Goal: Information Seeking & Learning: Learn about a topic

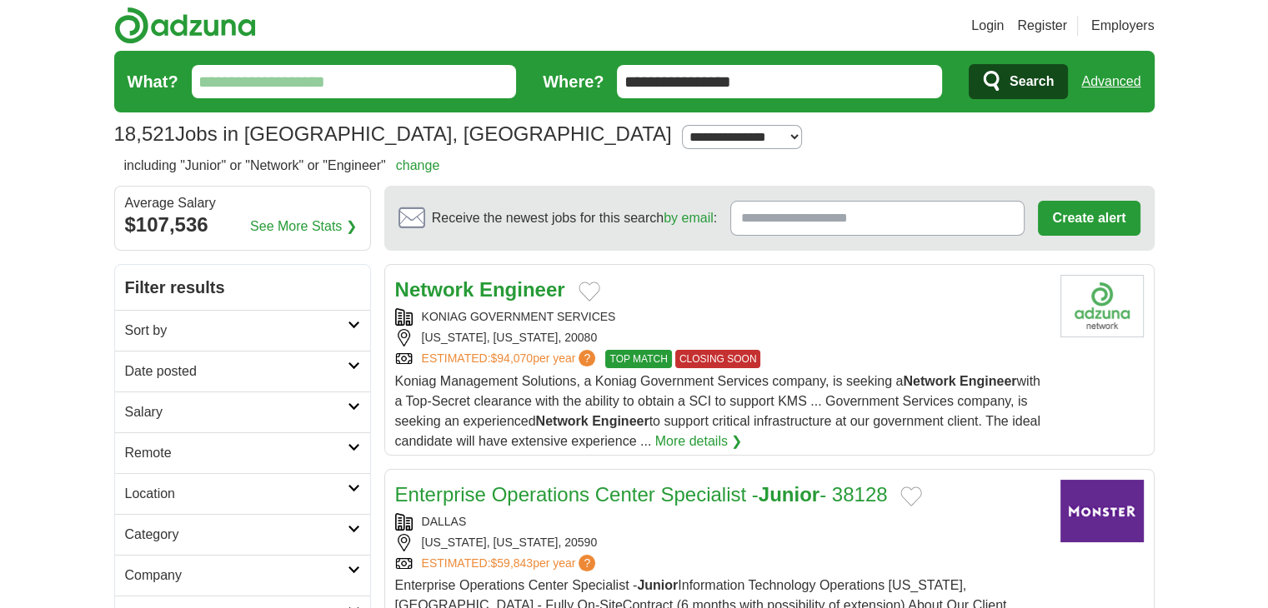
click at [833, 86] on input "**********" at bounding box center [779, 81] width 325 height 33
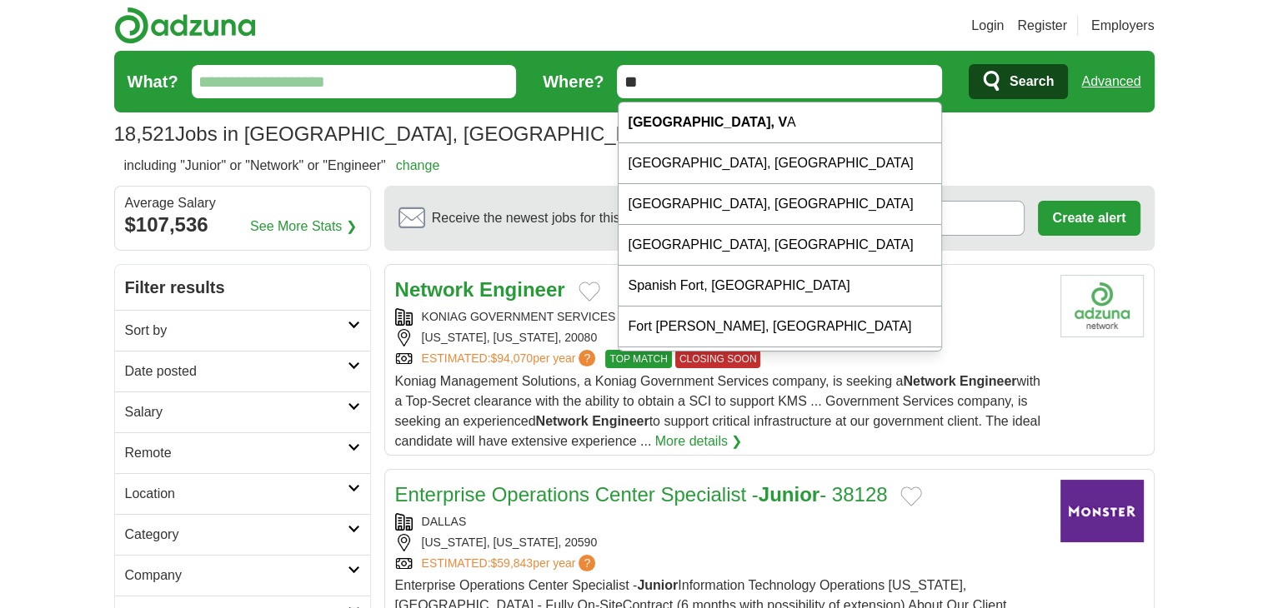
type input "*"
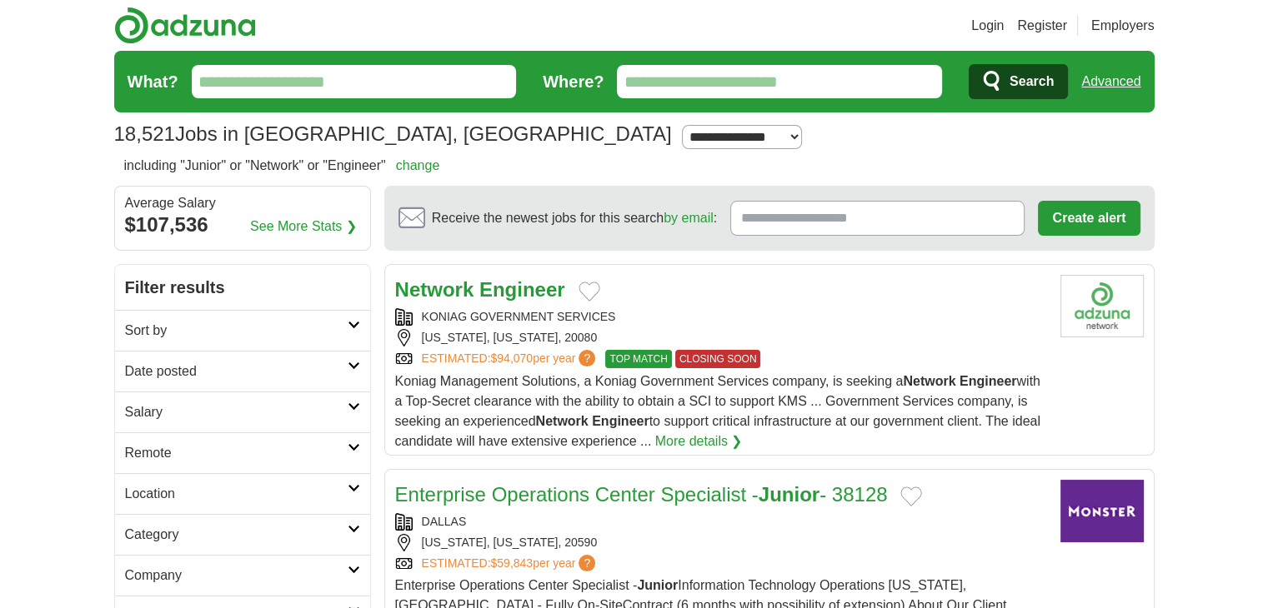
click at [1112, 76] on link "Advanced" at bounding box center [1110, 81] width 59 height 33
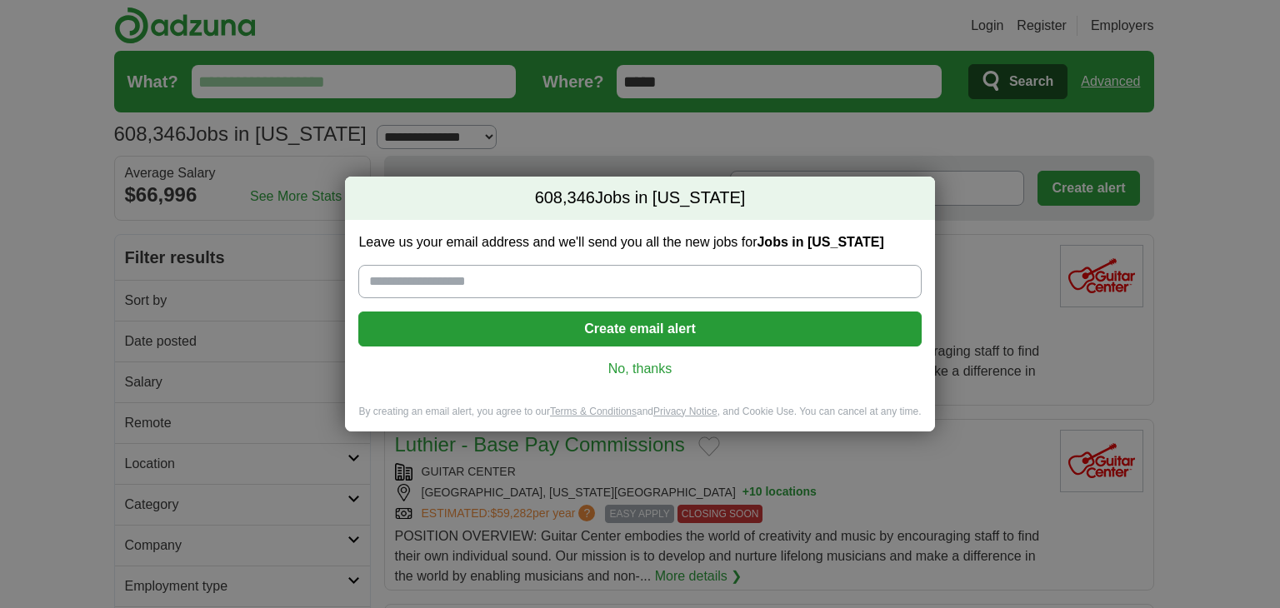
click at [659, 374] on link "No, thanks" at bounding box center [640, 369] width 536 height 18
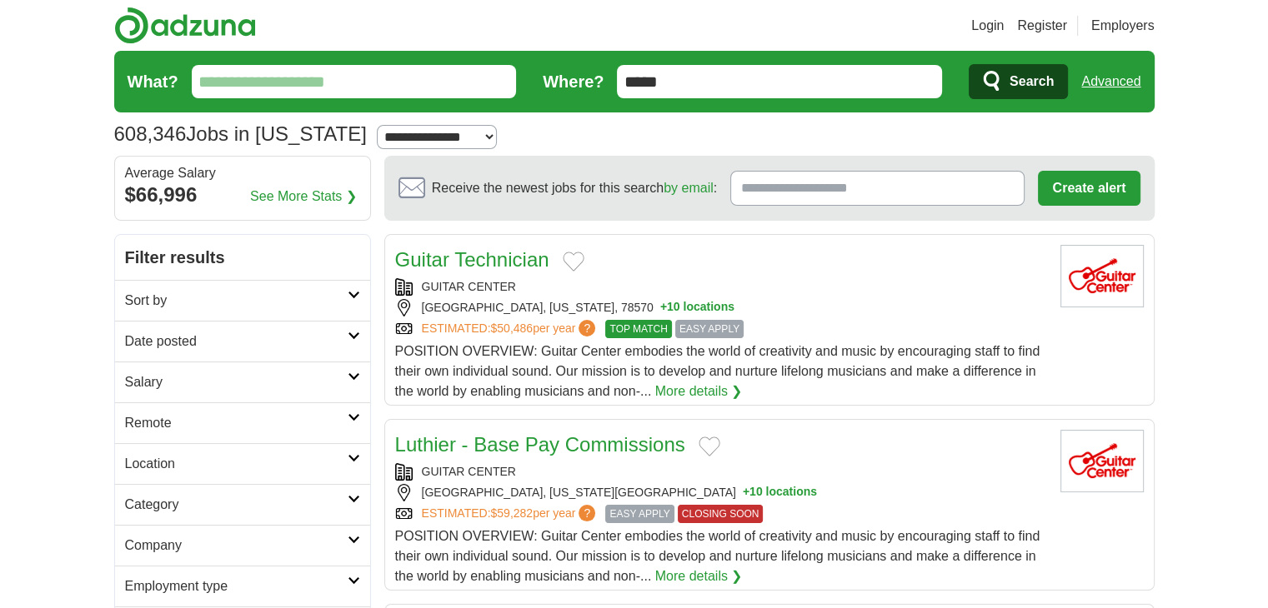
click at [280, 83] on input "What?" at bounding box center [354, 81] width 325 height 33
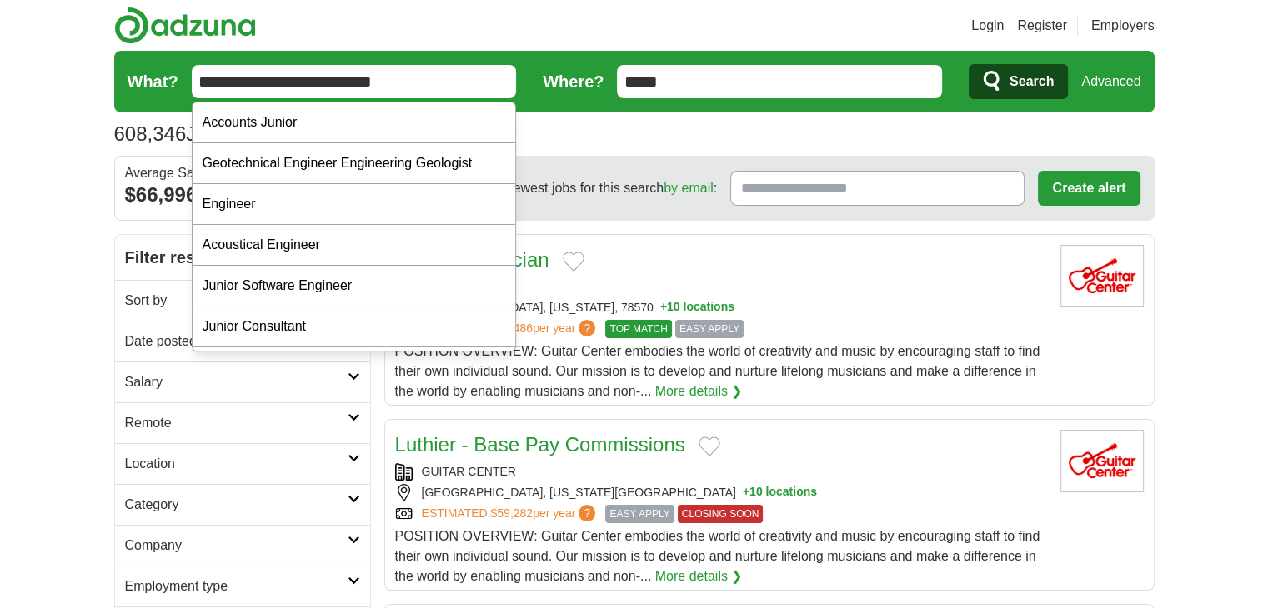
type input "**********"
click at [968, 64] on button "Search" at bounding box center [1017, 81] width 99 height 35
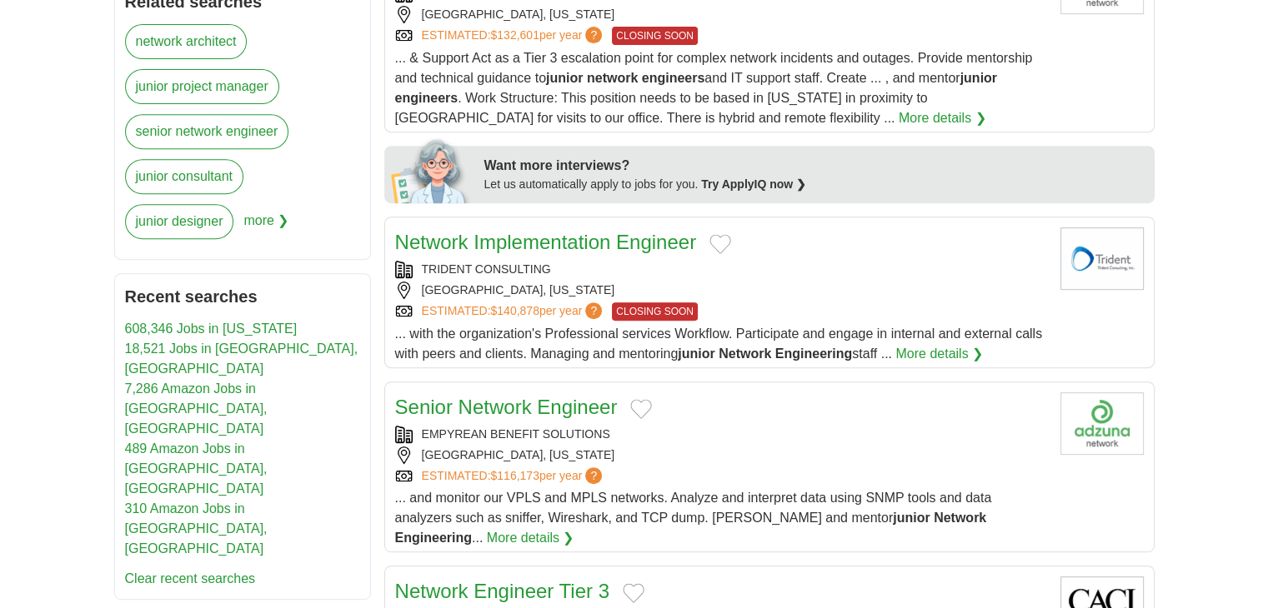
scroll to position [695, 0]
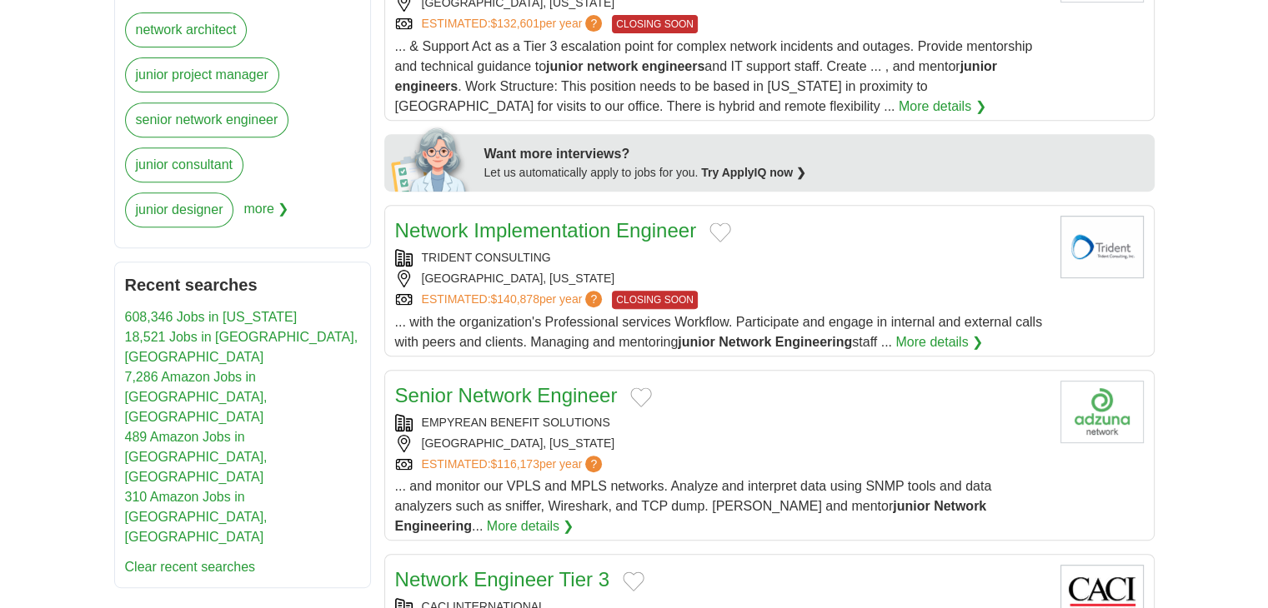
click at [543, 219] on link "Network Implementation Engineer" at bounding box center [546, 230] width 302 height 23
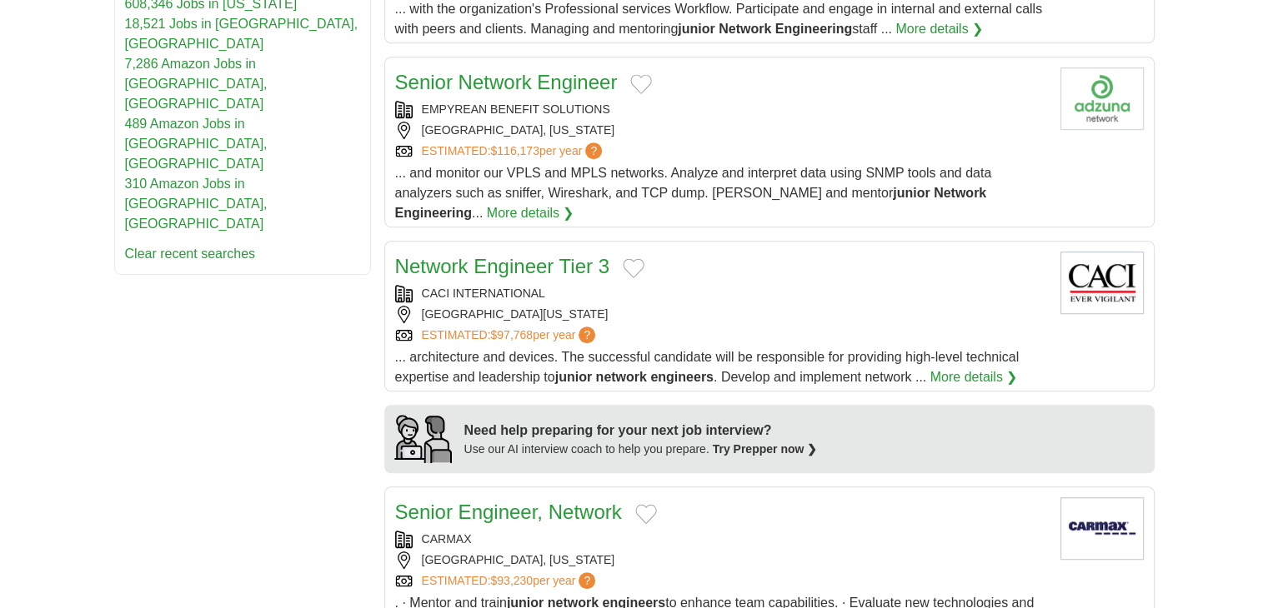
scroll to position [1021, 0]
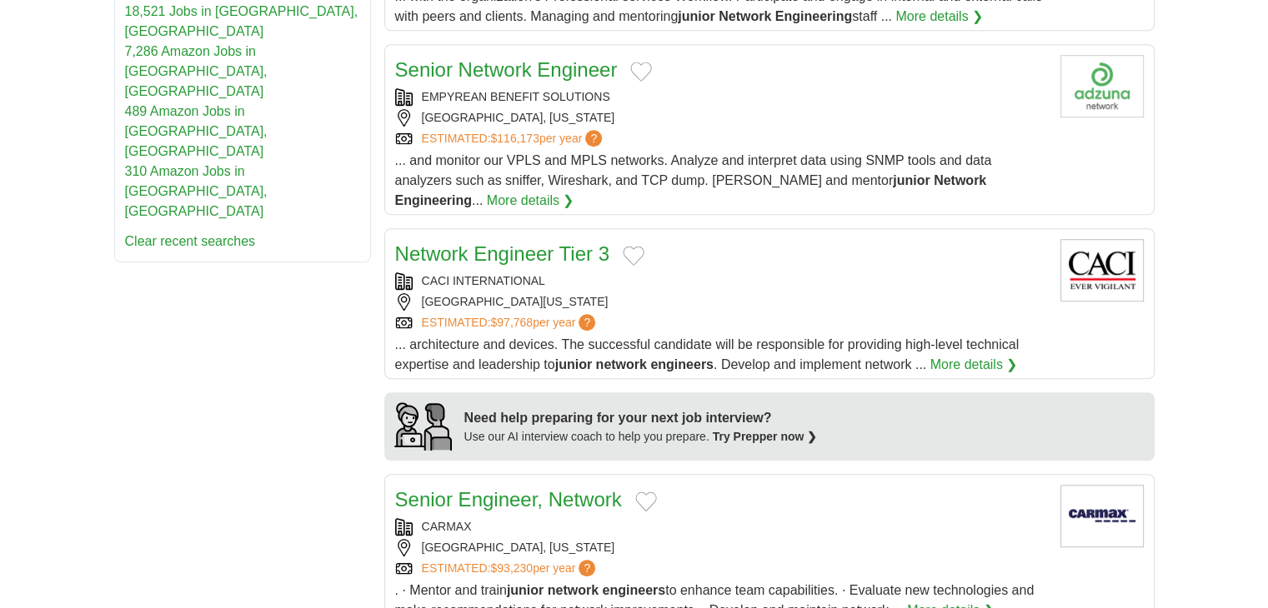
click at [517, 243] on link "Network Engineer Tier 3" at bounding box center [502, 254] width 214 height 23
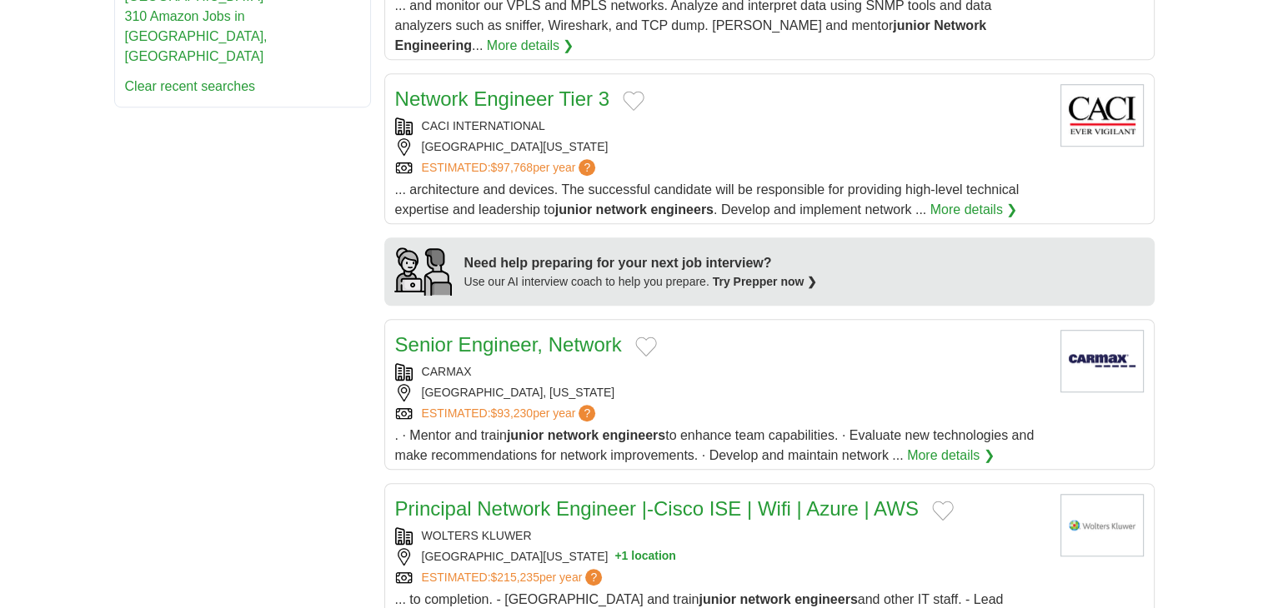
scroll to position [1177, 0]
click at [563, 333] on link "Senior Engineer, Network" at bounding box center [508, 344] width 227 height 23
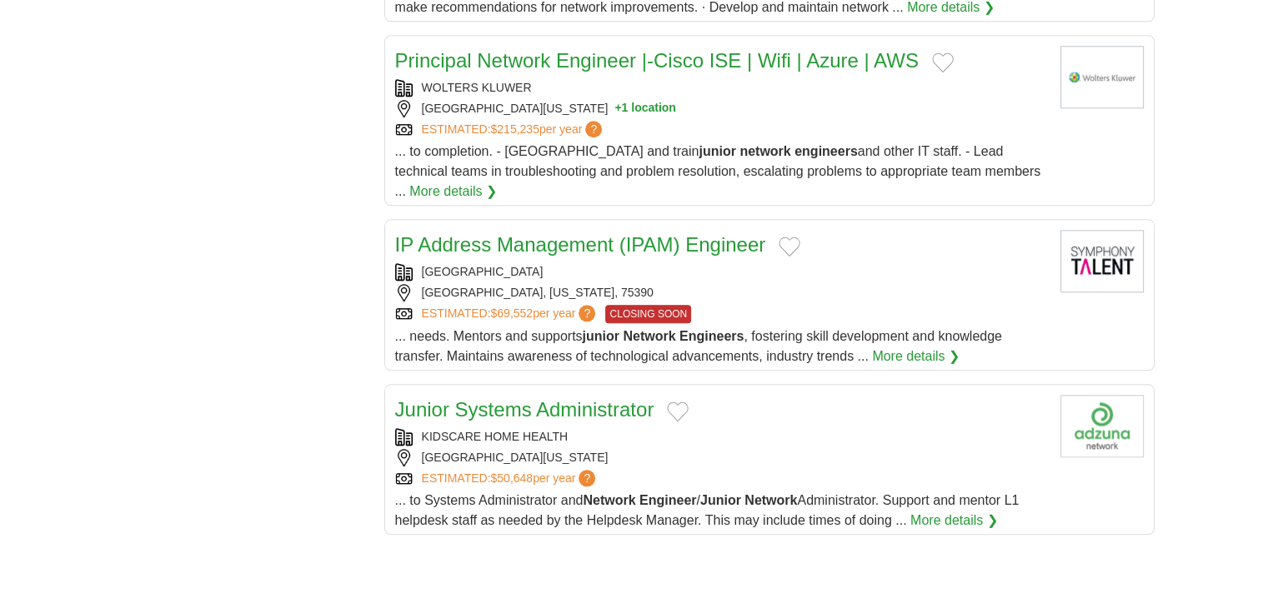
scroll to position [1627, 0]
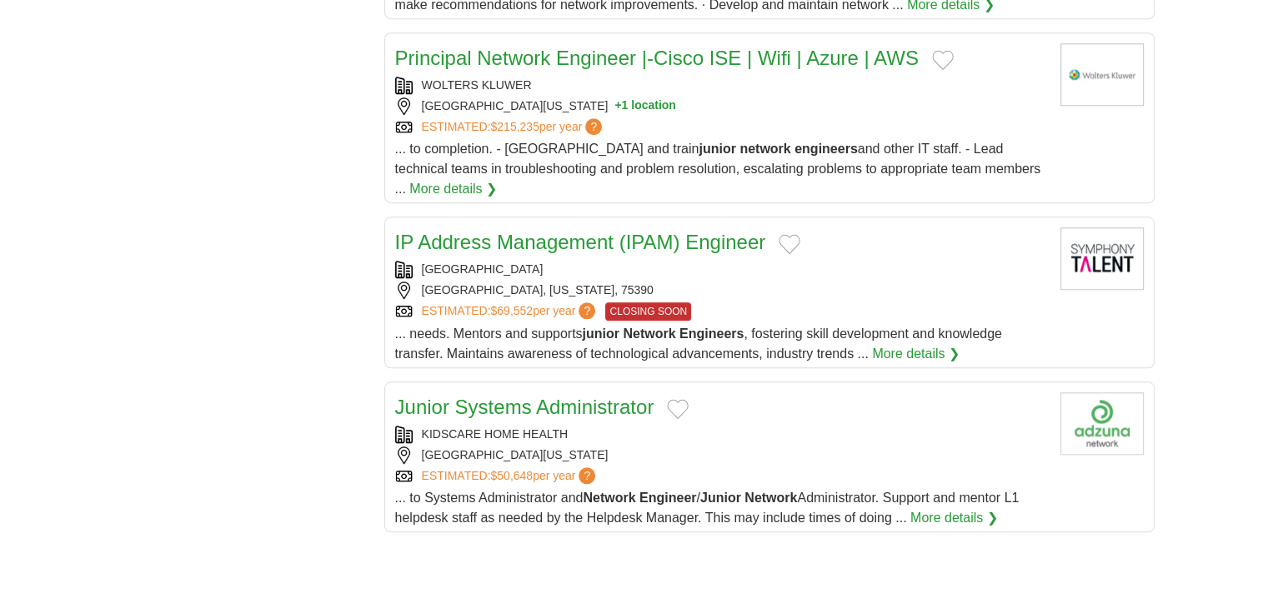
click at [497, 217] on article "IP Address Management (IPAM) Engineer UT SOUTHWESTERN MEDICAL CENTER DALLAS, TE…" at bounding box center [769, 293] width 770 height 152
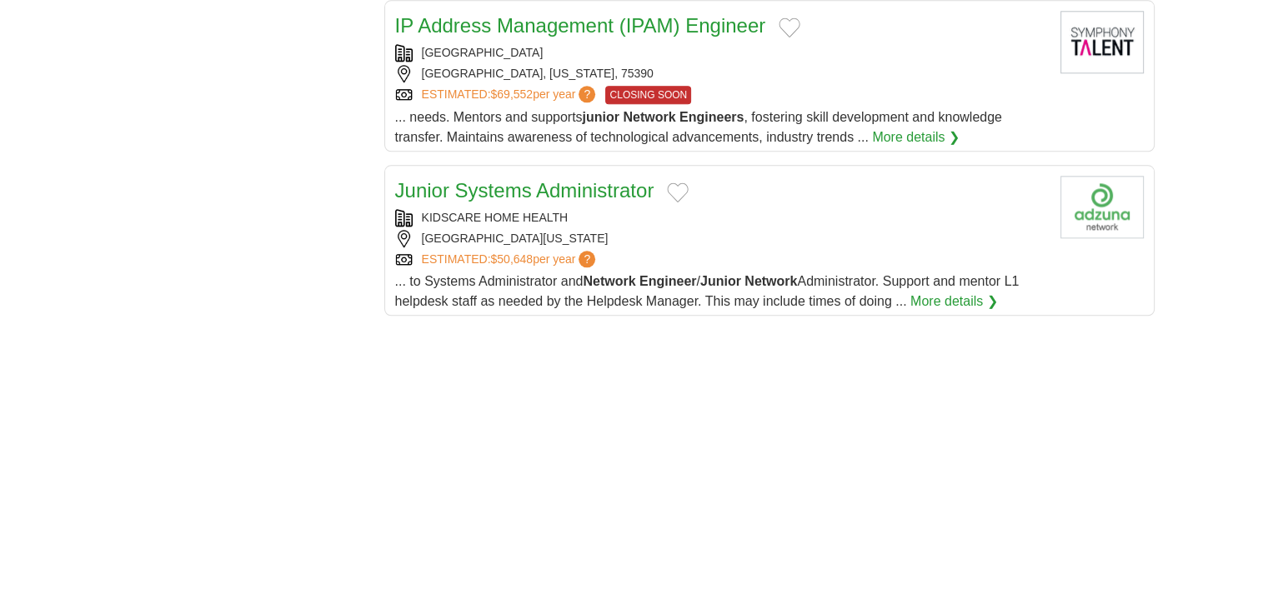
scroll to position [1849, 0]
